Goal: Information Seeking & Learning: Check status

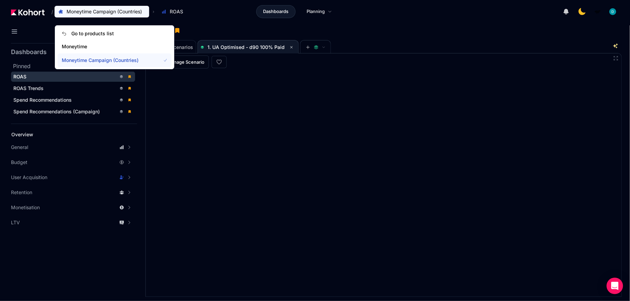
click at [124, 58] on span "Moneytime Campaign (Countries)" at bounding box center [107, 60] width 91 height 7
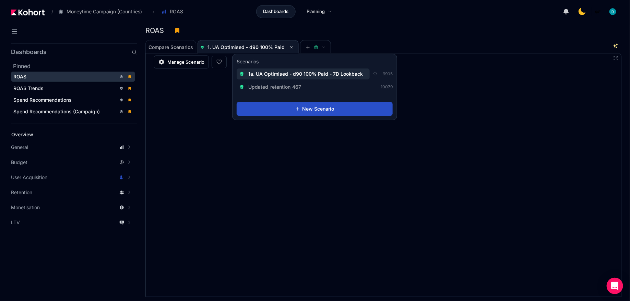
click at [303, 76] on span "1a. UA Optimised - d90 100% Paid - 7D Lookback" at bounding box center [305, 74] width 115 height 7
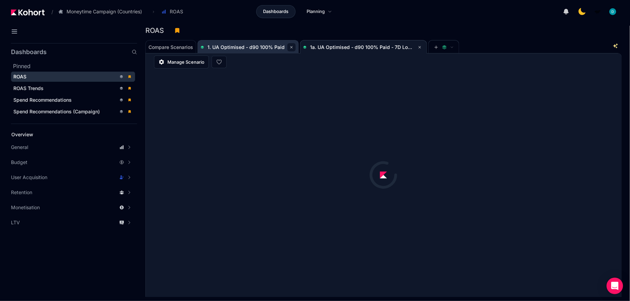
click at [292, 46] on icon at bounding box center [291, 47] width 4 height 4
